Goal: Complete application form: Complete application form

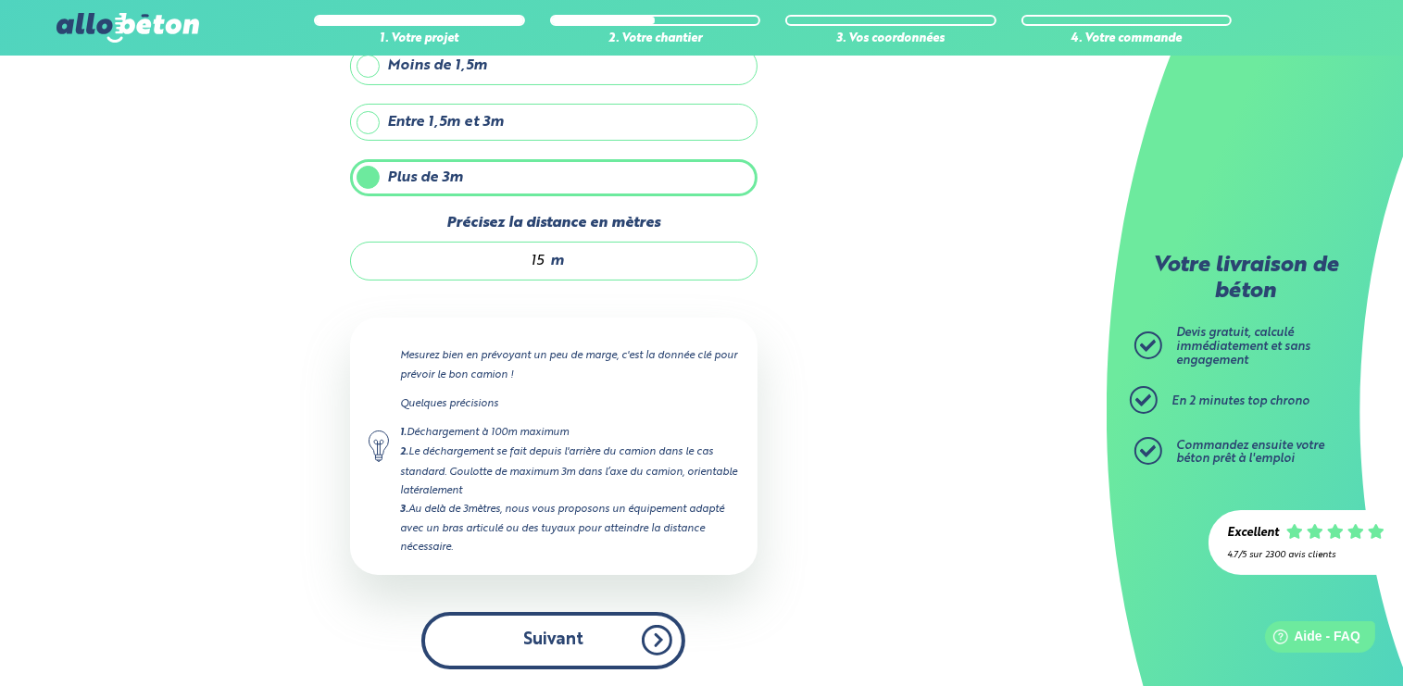
click at [595, 646] on button "Suivant" at bounding box center [553, 640] width 264 height 56
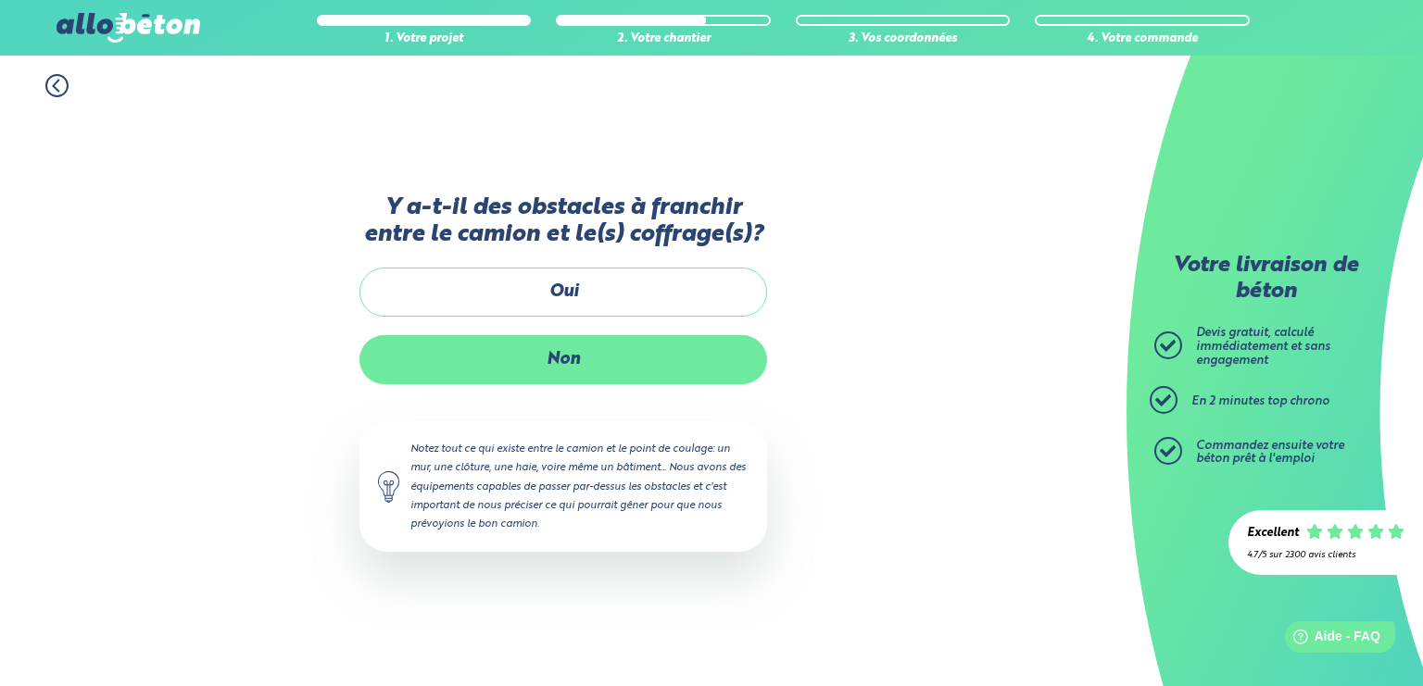
click at [561, 369] on label "Non" at bounding box center [563, 359] width 408 height 49
click at [0, 0] on input "Non" at bounding box center [0, 0] width 0 height 0
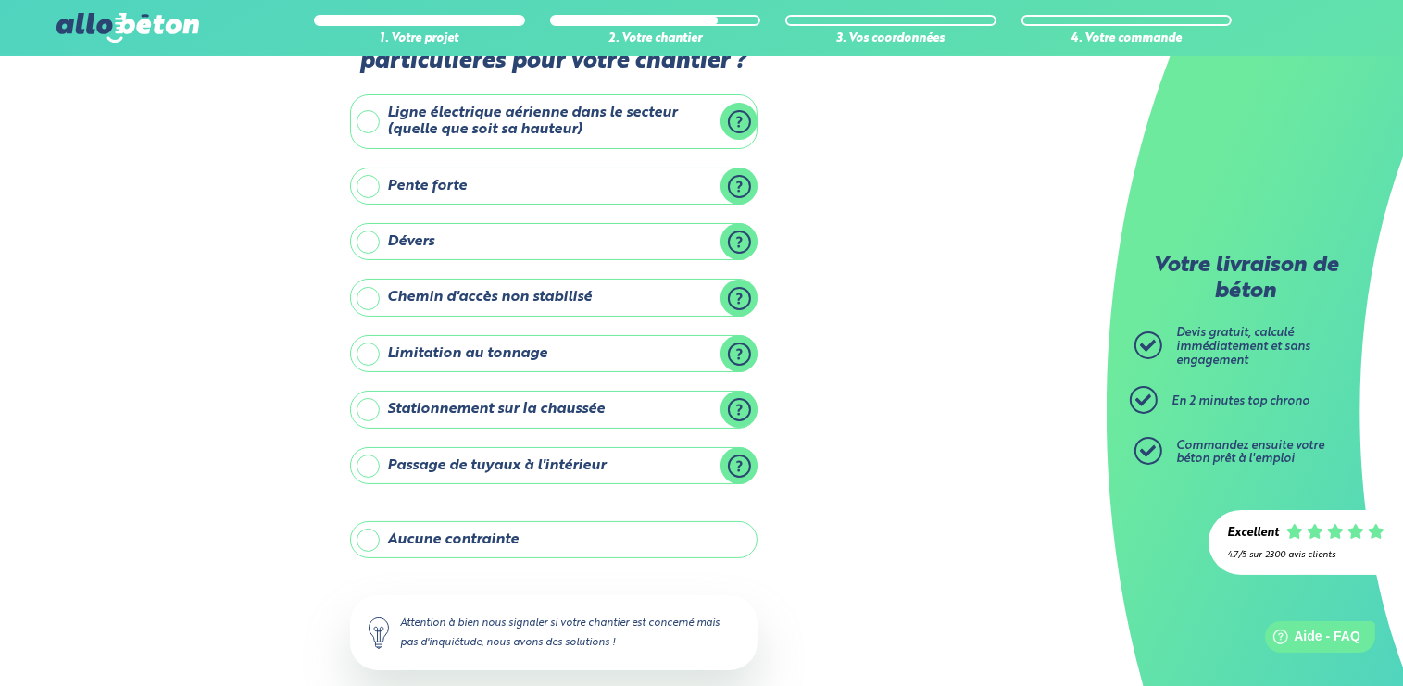
drag, startPoint x: 923, startPoint y: 279, endPoint x: 936, endPoint y: 327, distance: 49.9
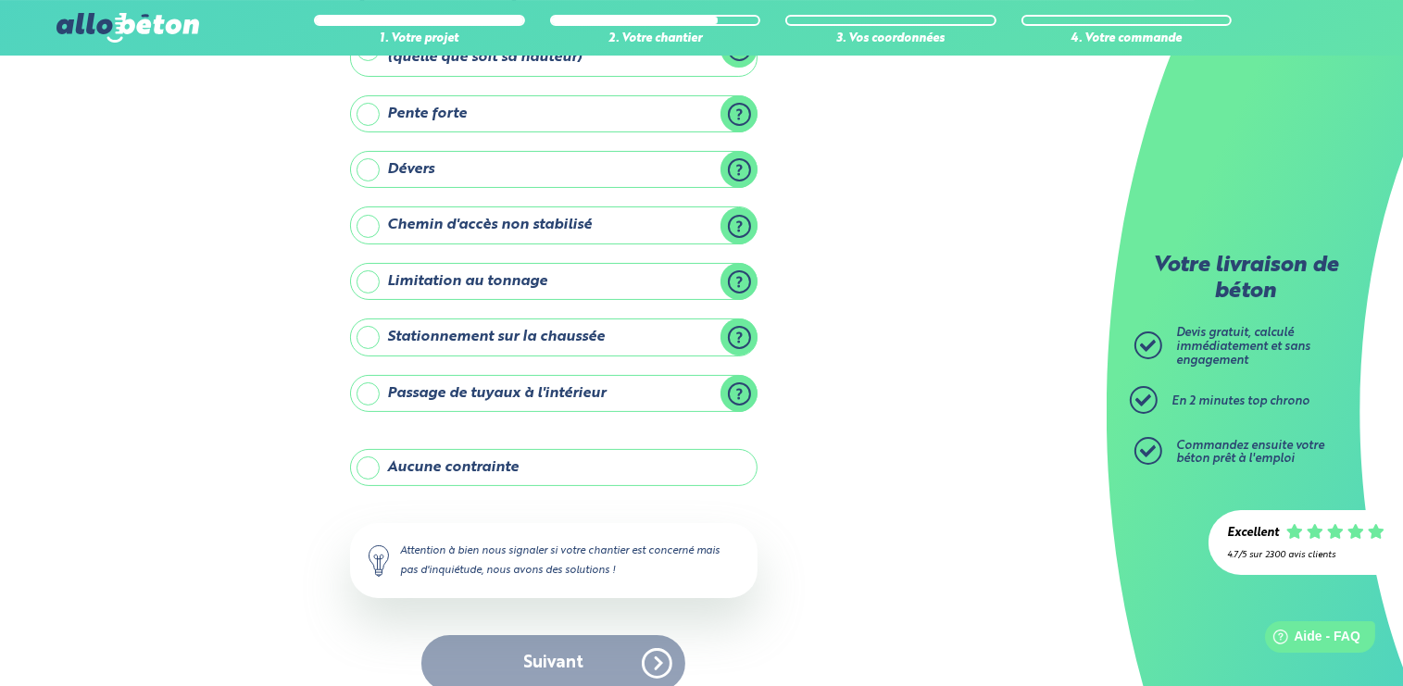
click at [414, 467] on label "Aucune contrainte" at bounding box center [554, 467] width 408 height 37
click at [0, 0] on input "Aucune contrainte" at bounding box center [0, 0] width 0 height 0
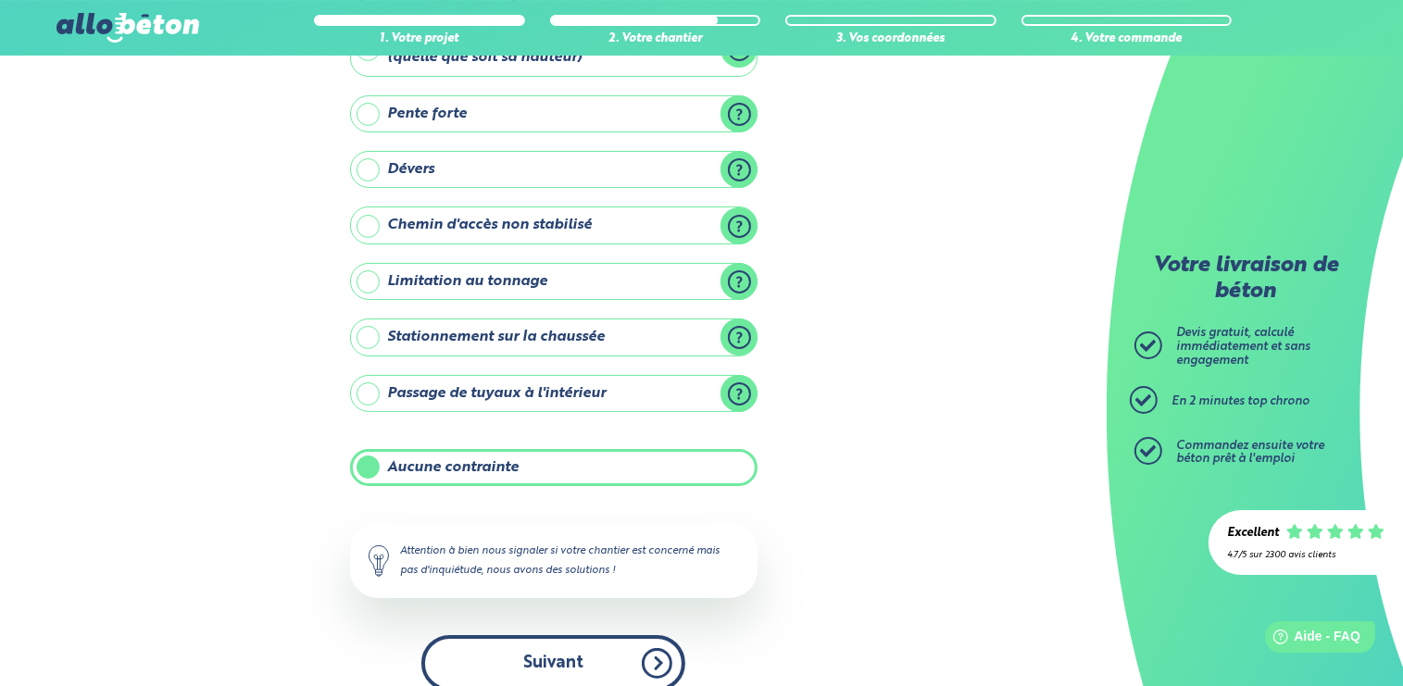
click at [551, 659] on button "Suivant" at bounding box center [553, 663] width 264 height 56
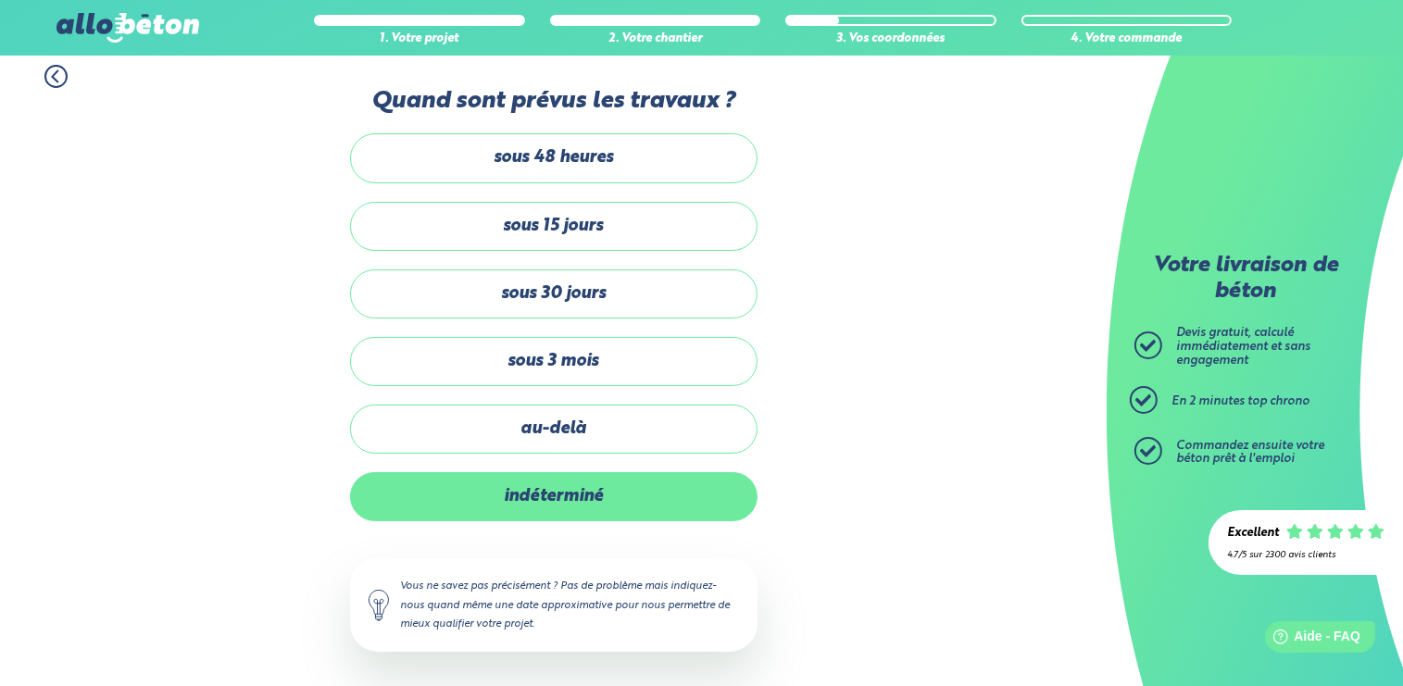
click at [595, 498] on label "indéterminé" at bounding box center [554, 496] width 408 height 49
click at [0, 0] on input "indéterminé" at bounding box center [0, 0] width 0 height 0
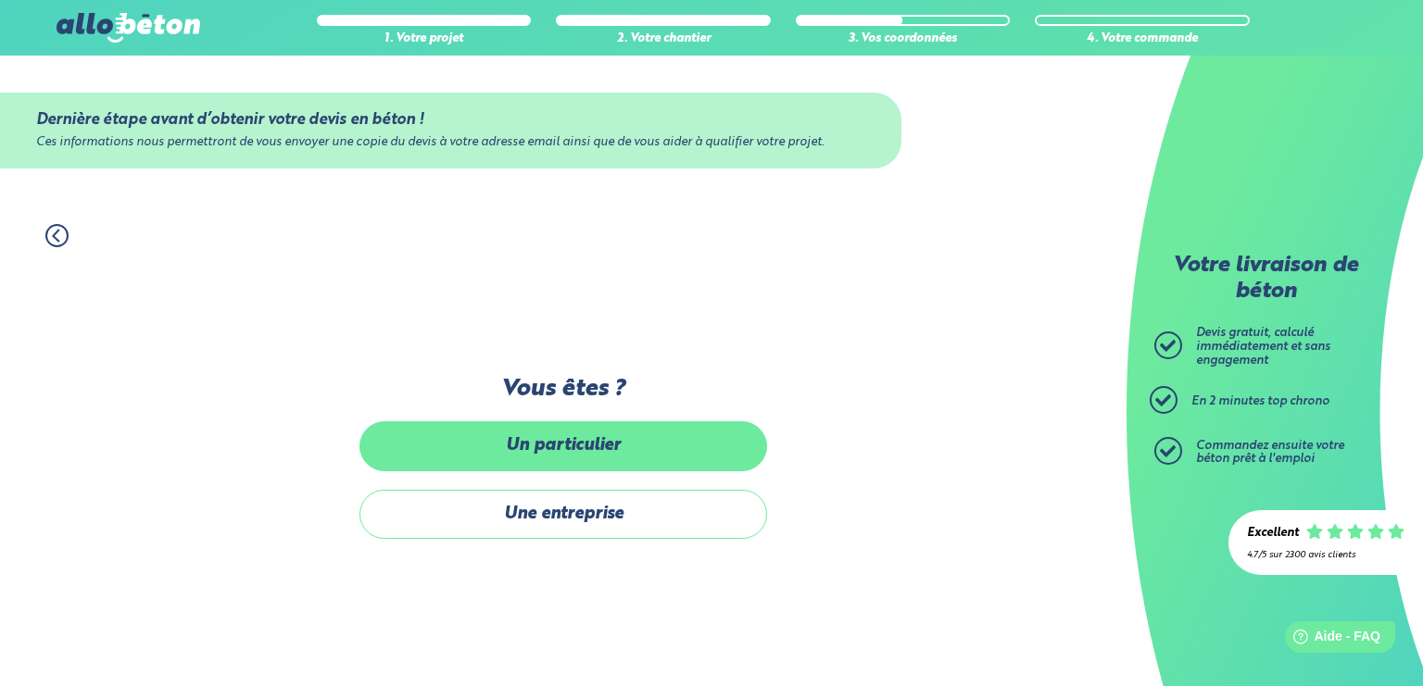
click at [601, 454] on label "Un particulier" at bounding box center [563, 445] width 408 height 49
click at [0, 0] on input "Un particulier" at bounding box center [0, 0] width 0 height 0
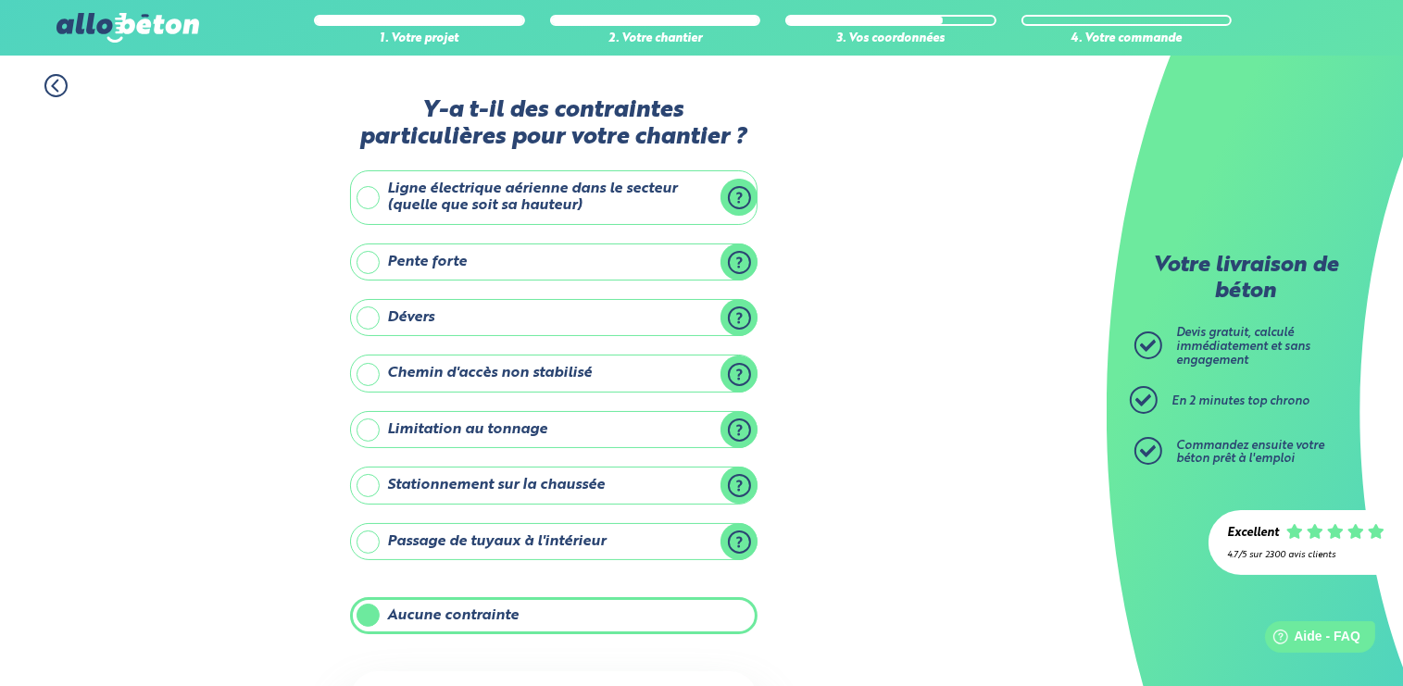
scroll to position [148, 0]
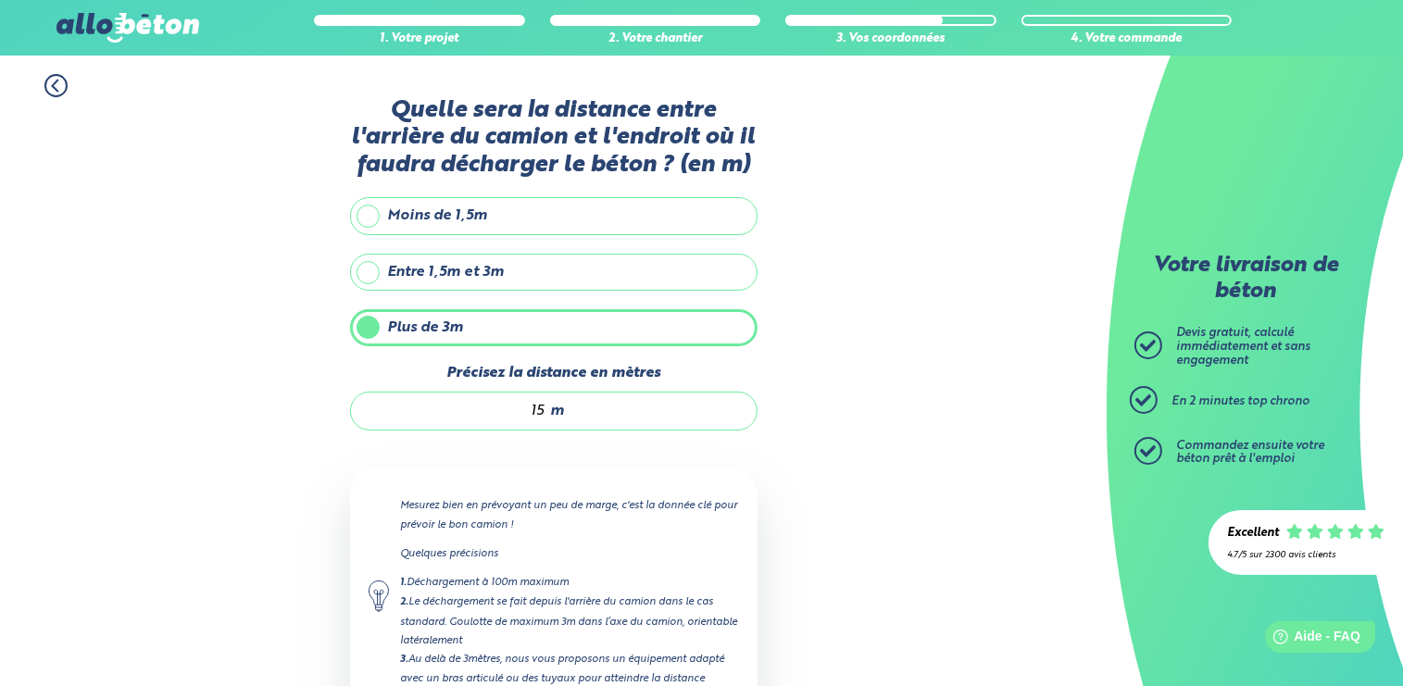
scroll to position [150, 0]
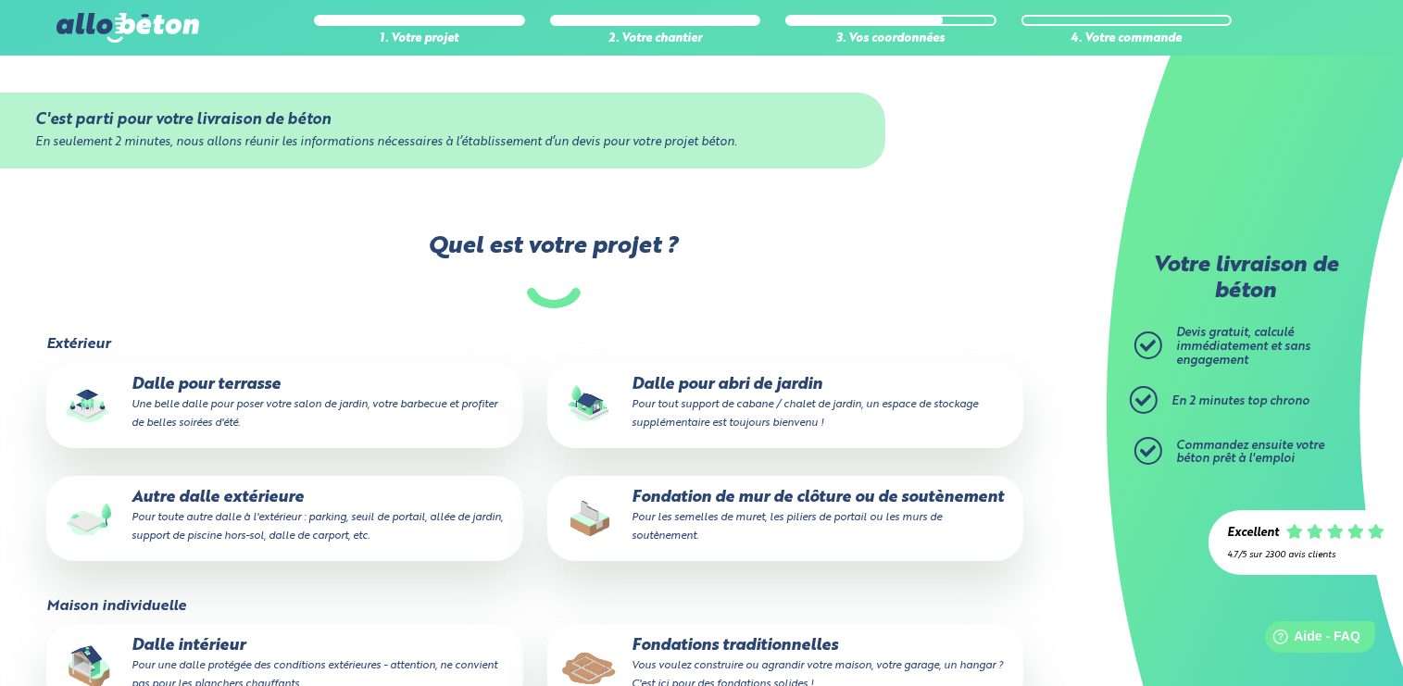
scroll to position [187, 0]
